Goal: Use online tool/utility: Utilize a website feature to perform a specific function

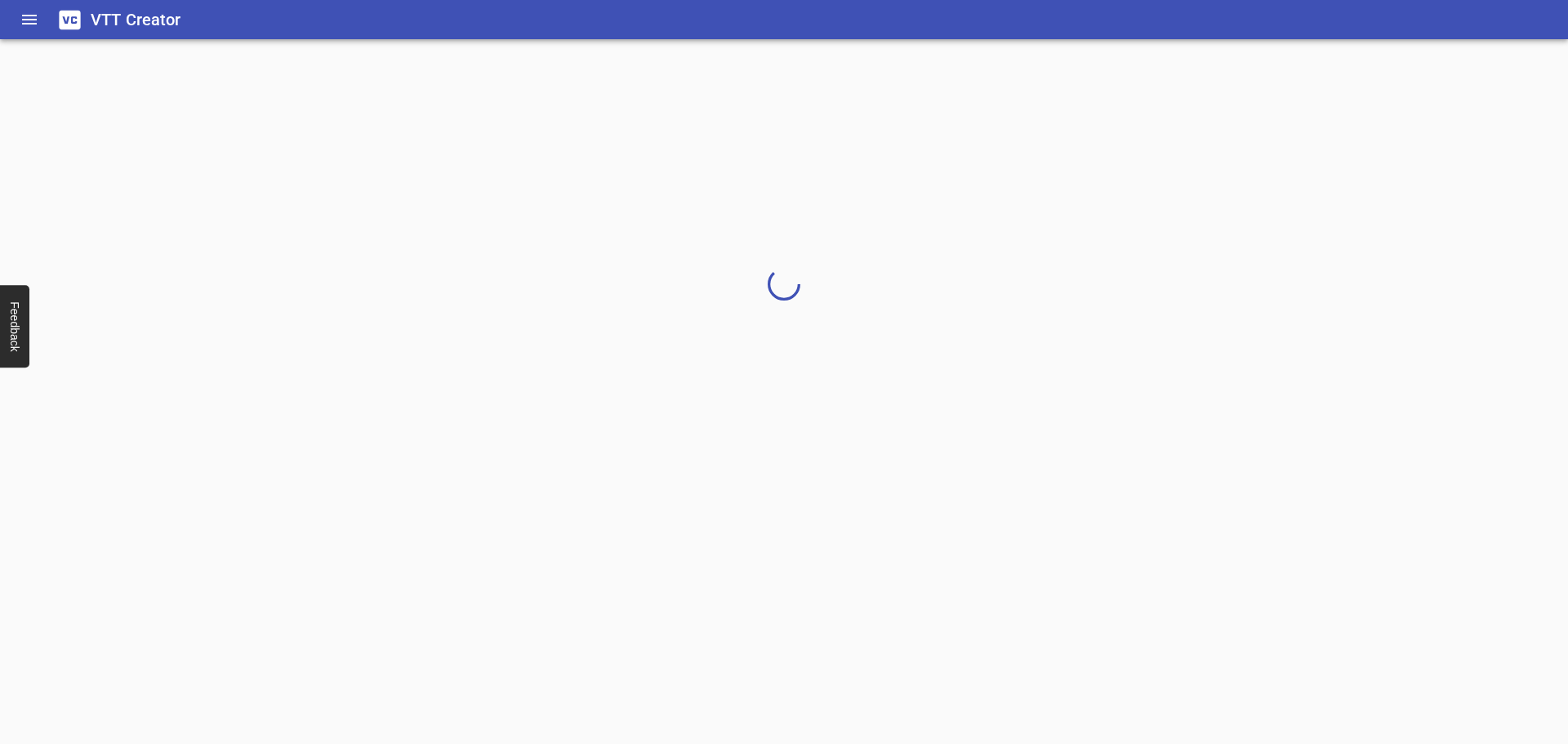
click at [1556, 731] on div at bounding box center [1556, 731] width 0 height 0
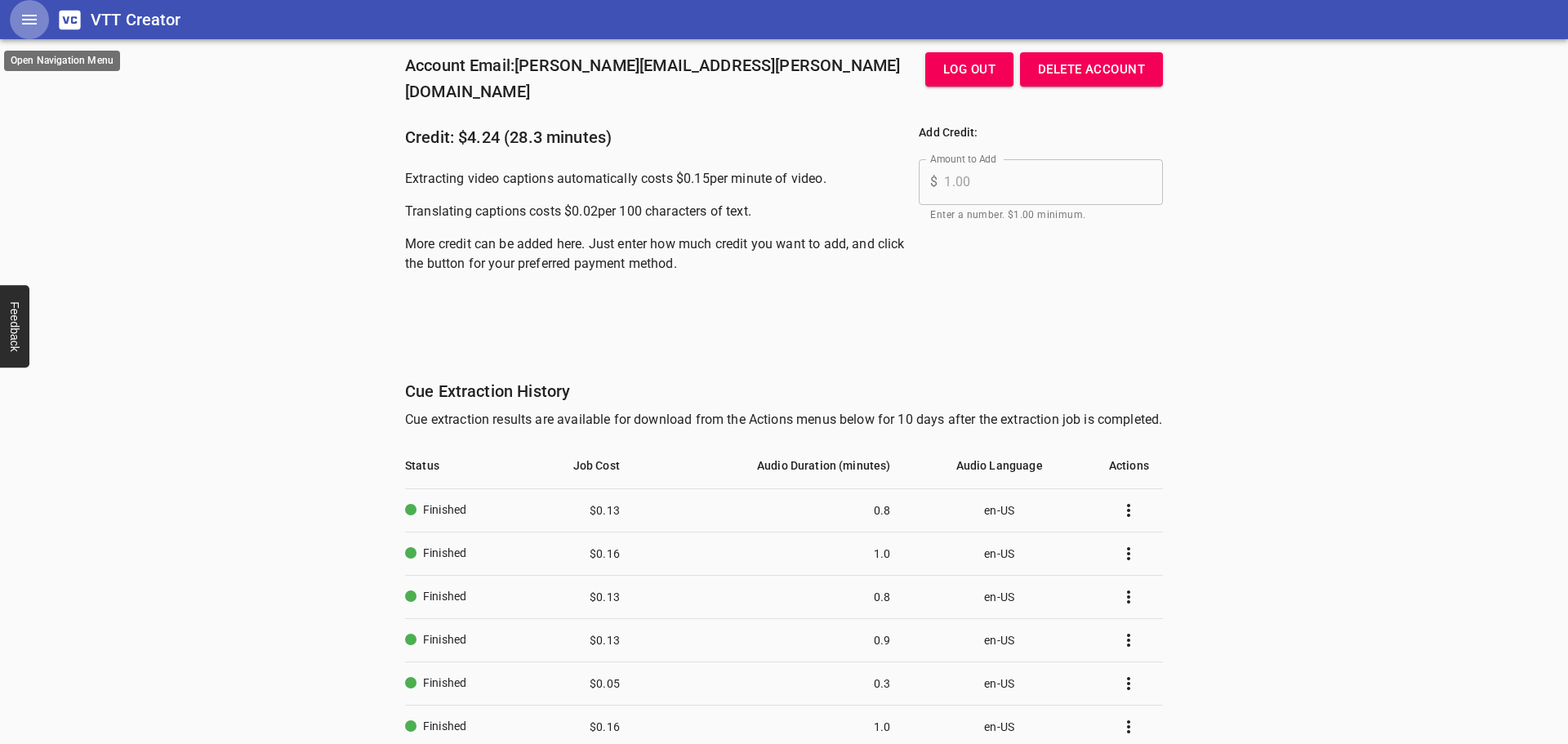
click at [43, 29] on button "Home" at bounding box center [29, 19] width 39 height 39
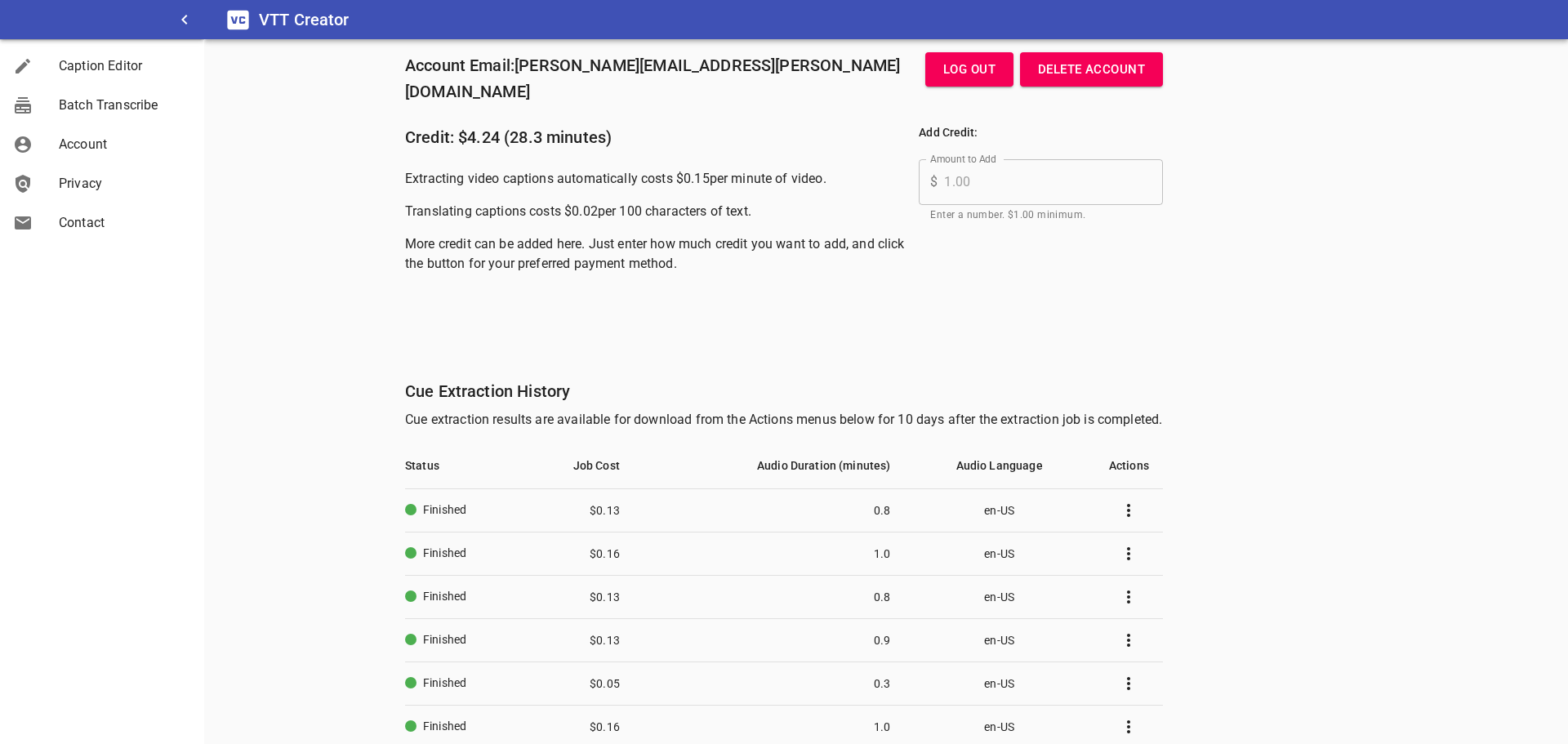
click at [119, 68] on span "Caption Editor" at bounding box center [125, 66] width 132 height 20
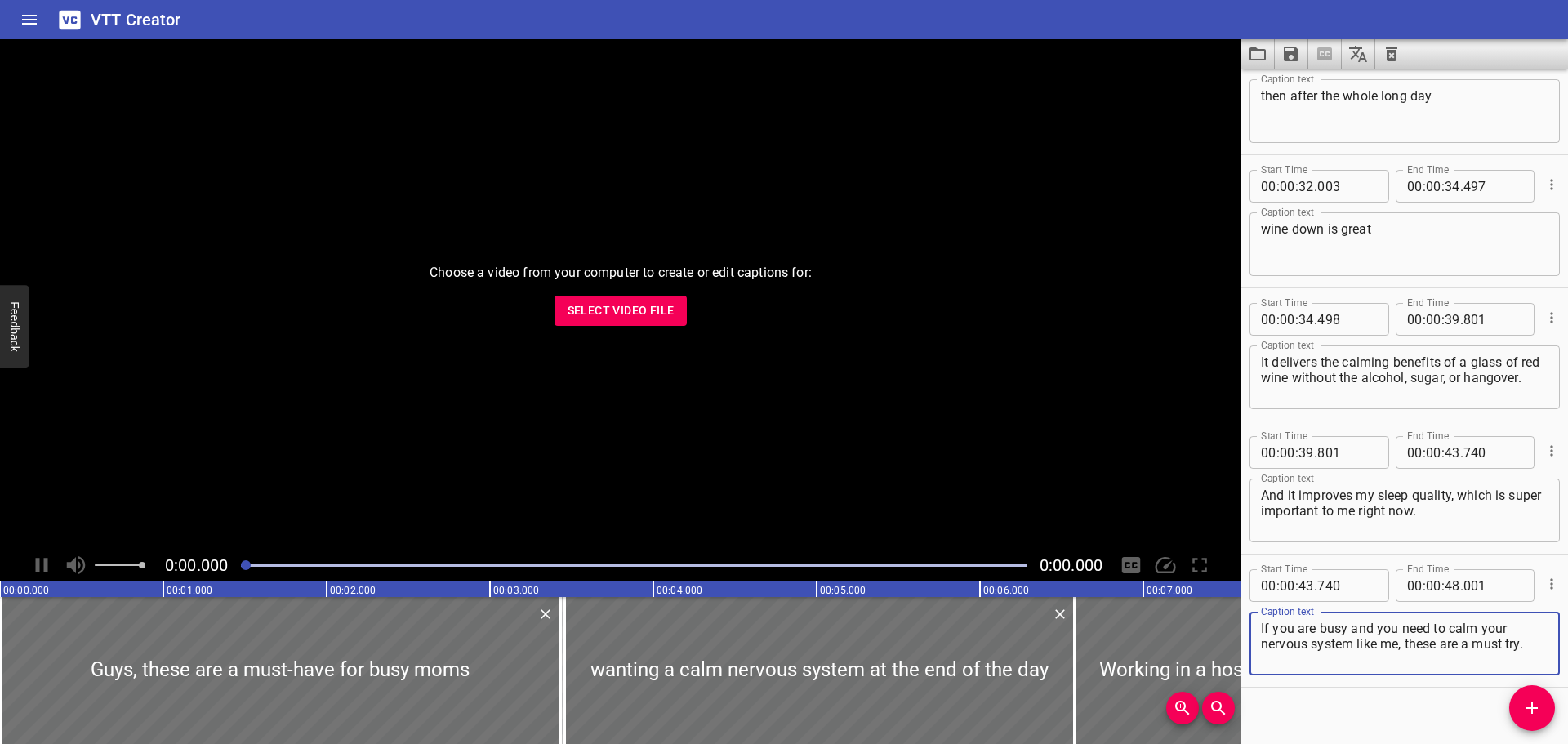
scroll to position [1398, 0]
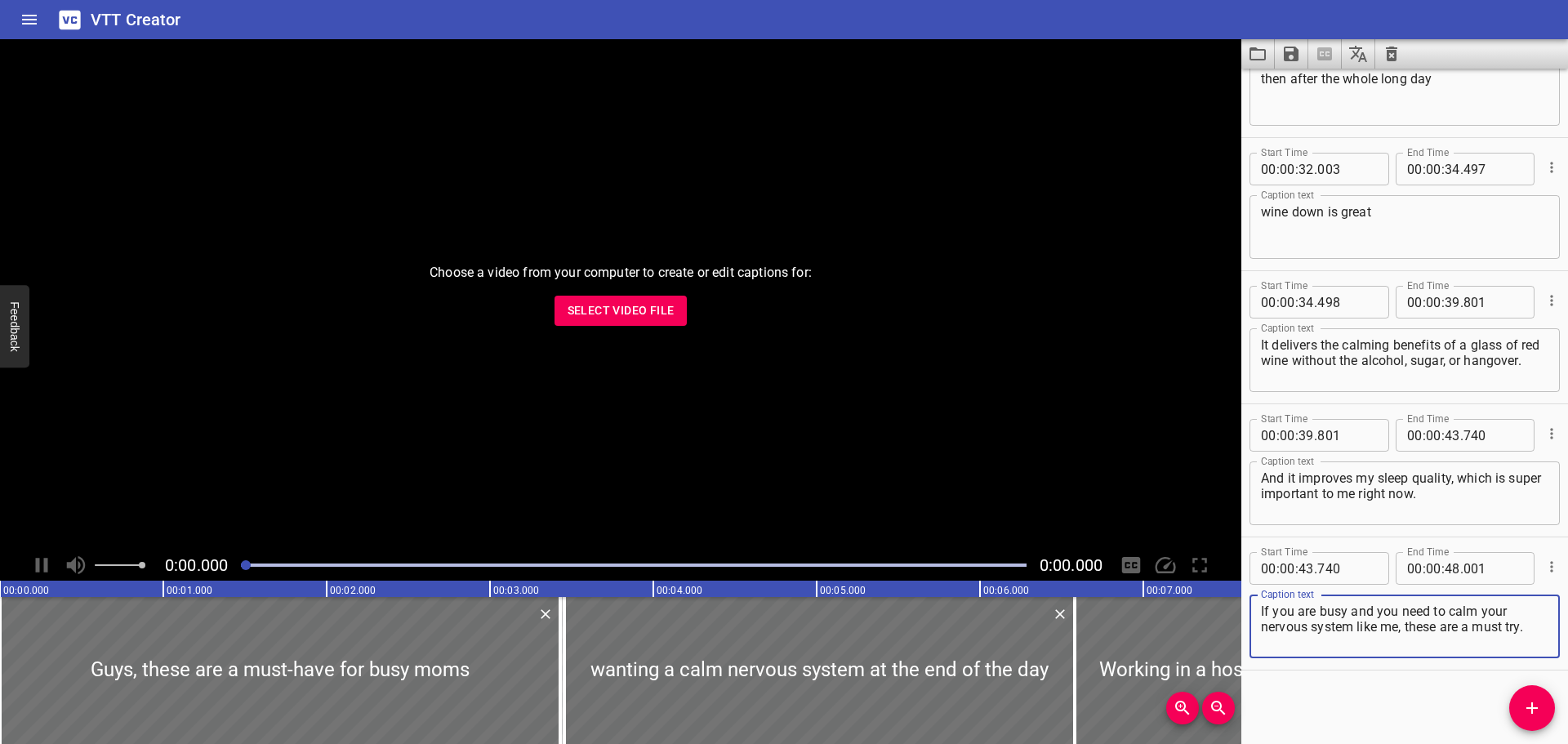
click at [571, 324] on div "Choose a video from your computer to create or edit captions for: Select Video …" at bounding box center [621, 294] width 1242 height 510
click at [576, 315] on span "Select Video File" at bounding box center [621, 311] width 107 height 21
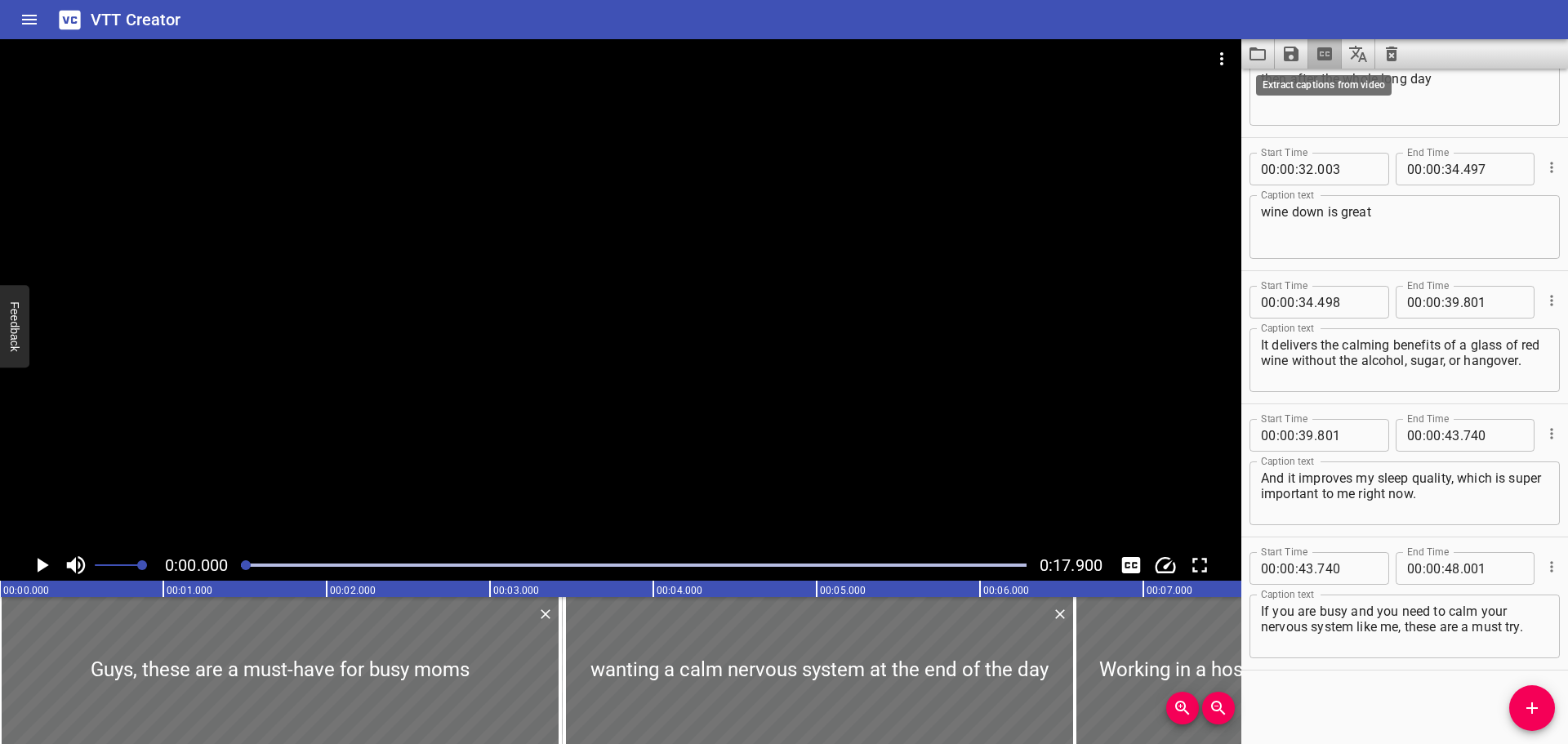
click at [1326, 51] on icon "Extract captions from video" at bounding box center [1325, 53] width 15 height 13
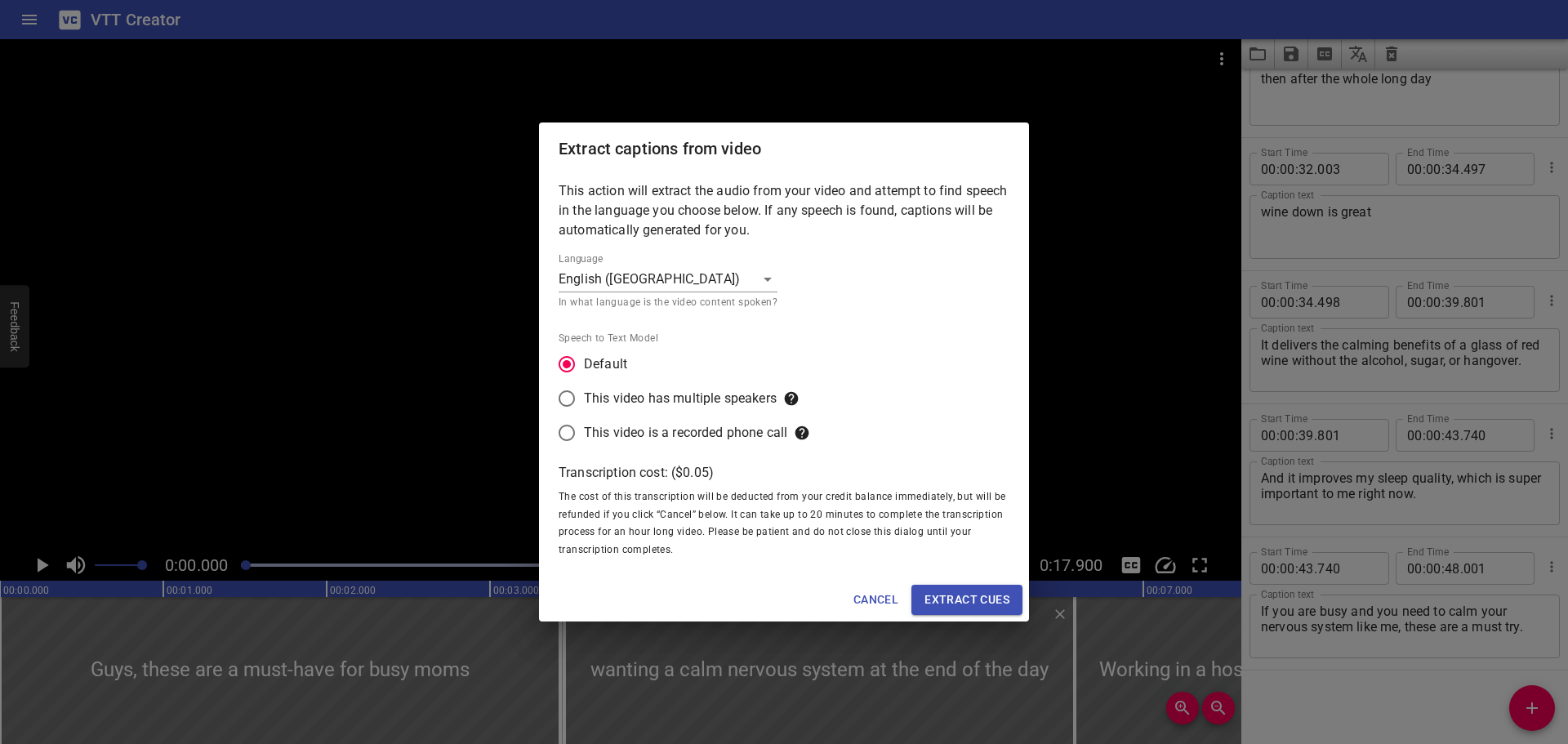
click at [948, 599] on span "Extract cues" at bounding box center [967, 600] width 85 height 21
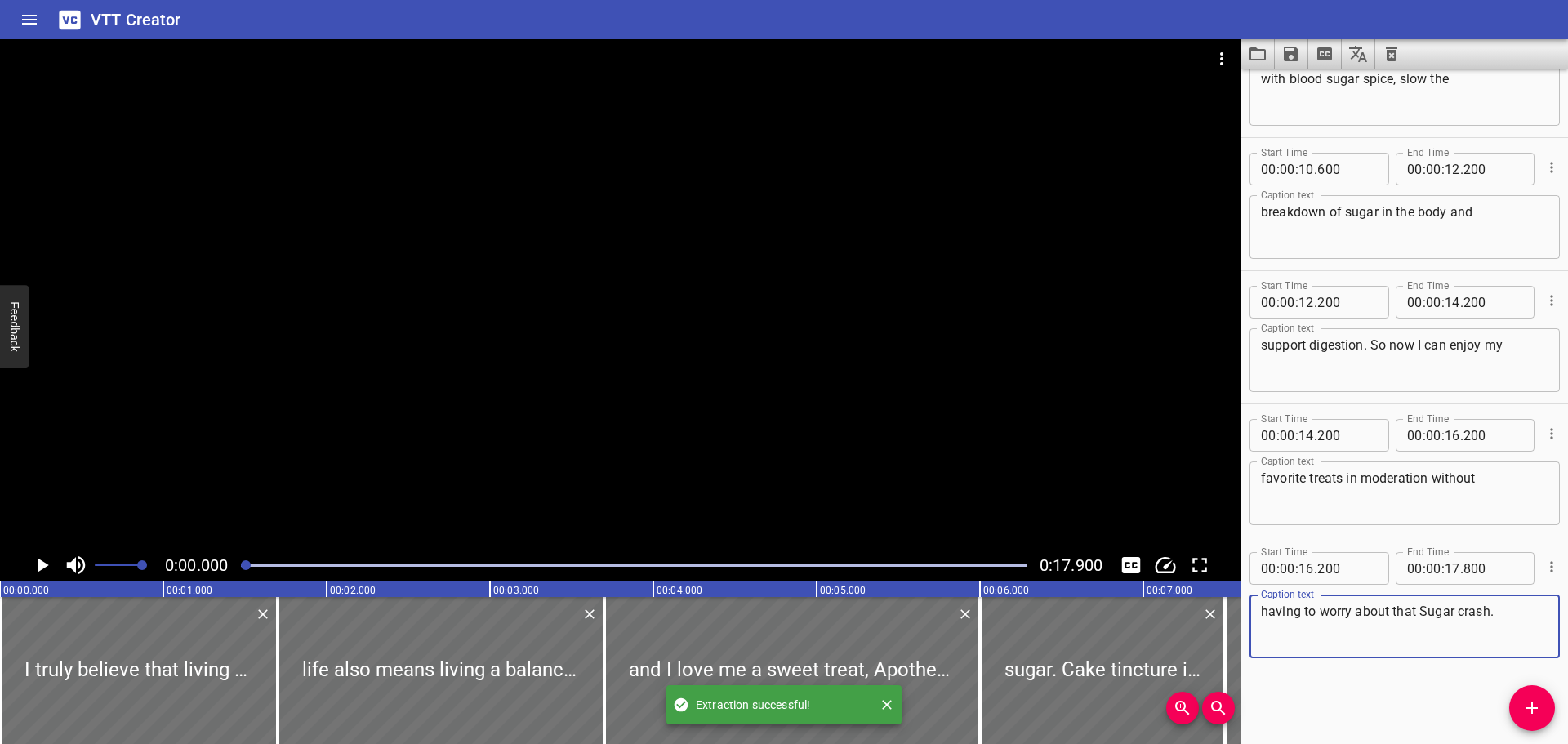
scroll to position [0, 0]
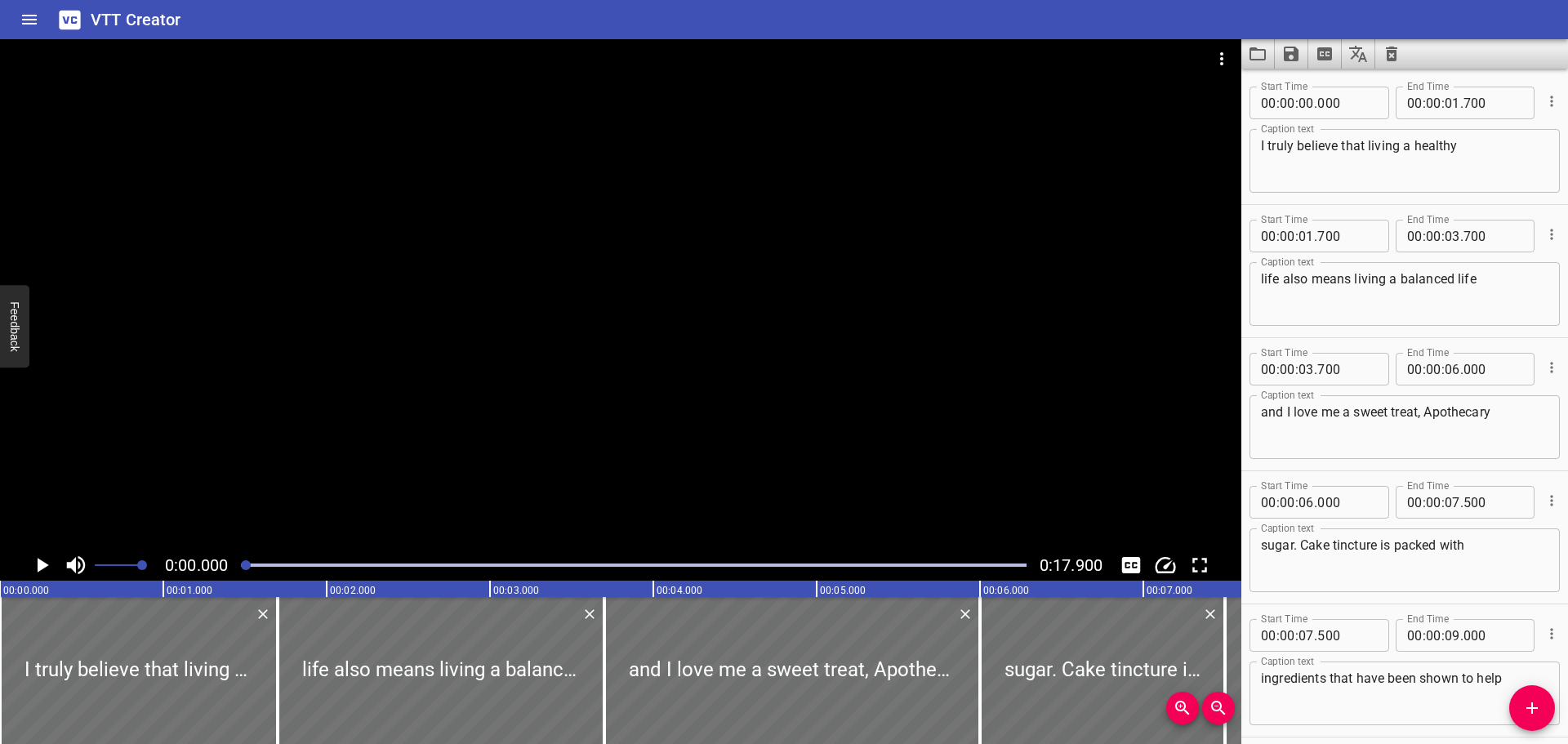
click at [42, 565] on icon "Play/Pause" at bounding box center [43, 565] width 12 height 14
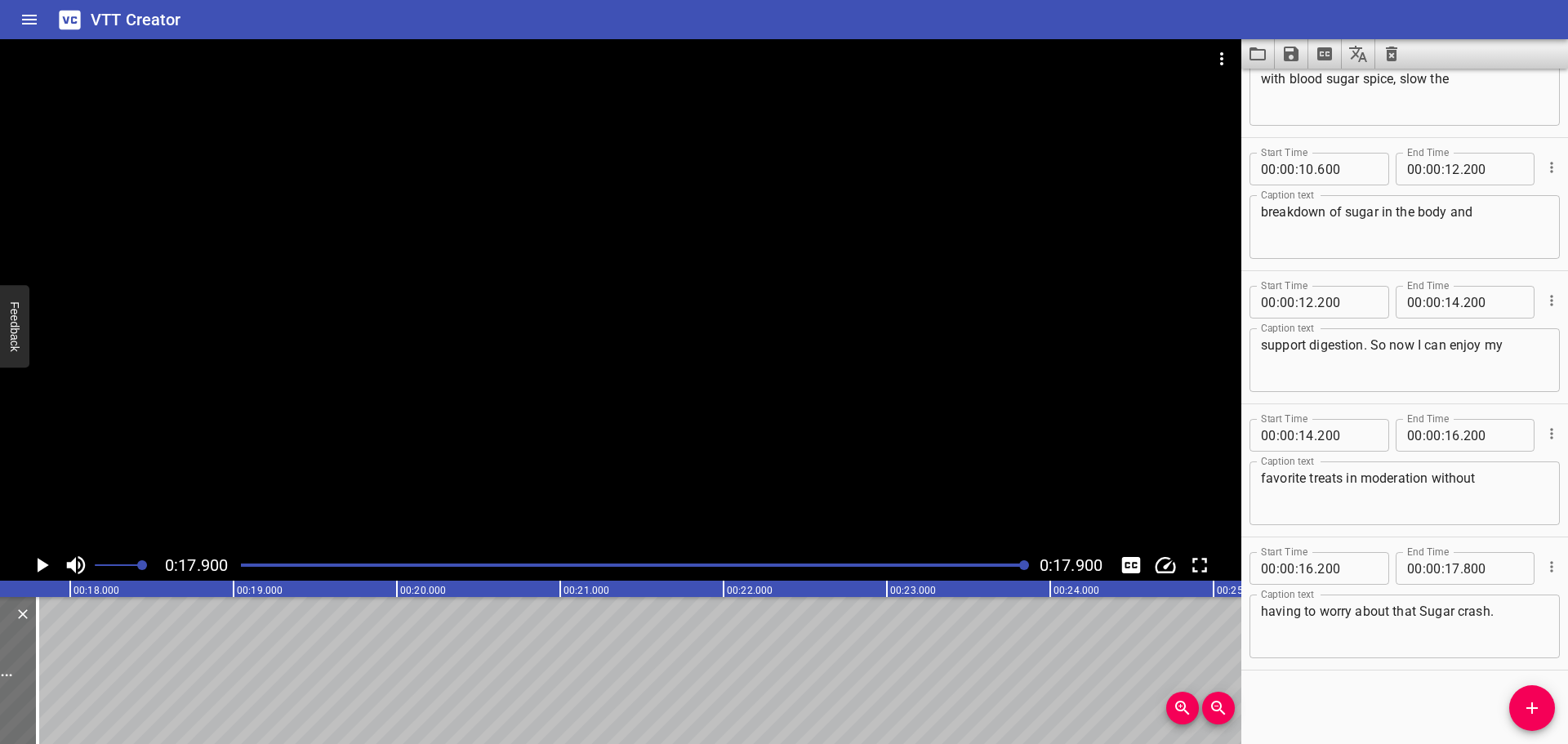
scroll to position [0, 2924]
